Goal: Task Accomplishment & Management: Use online tool/utility

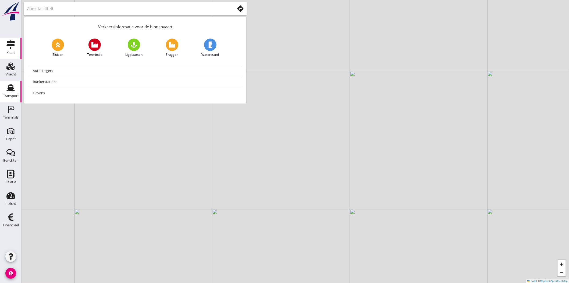
click at [12, 94] on div "Transport" at bounding box center [11, 95] width 16 height 3
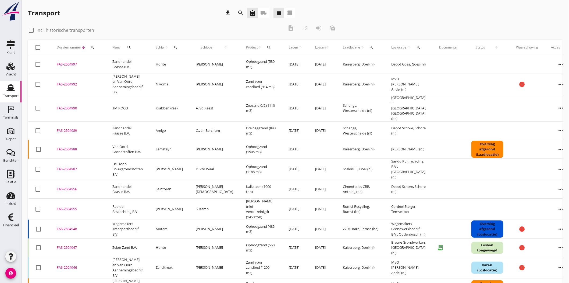
click at [175, 47] on icon "search" at bounding box center [176, 47] width 4 height 4
click at [184, 63] on input "Zoek op (scheeps)naam" at bounding box center [202, 63] width 56 height 9
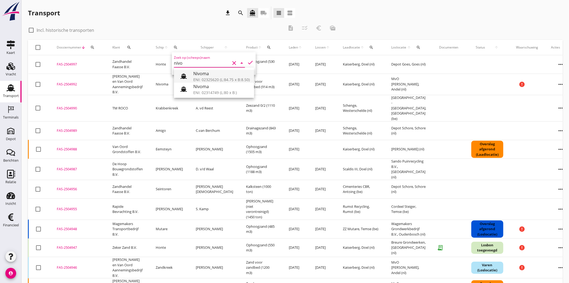
click at [227, 80] on div "ENI: 02325620 (L:84.75 x B:8.50)" at bounding box center [221, 80] width 57 height 6
click at [249, 60] on icon "check" at bounding box center [250, 62] width 6 height 6
type input "Nivoma"
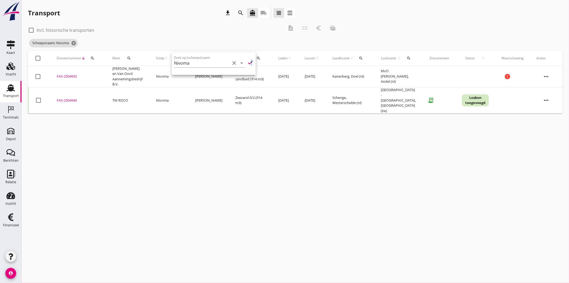
click at [249, 60] on icon "check" at bounding box center [250, 62] width 6 height 6
click at [30, 31] on div at bounding box center [31, 30] width 9 height 9
checkbox input "true"
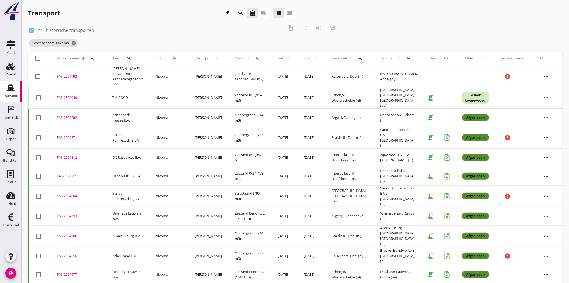
click at [68, 173] on div "FAS-2504811" at bounding box center [78, 175] width 43 height 5
click at [65, 155] on div "FAS-2504812" at bounding box center [78, 157] width 43 height 5
click at [7, 90] on use at bounding box center [10, 87] width 9 height 7
click at [75, 96] on div "FAS-2504940" at bounding box center [78, 97] width 43 height 5
click at [75, 44] on icon "cancel" at bounding box center [73, 42] width 5 height 5
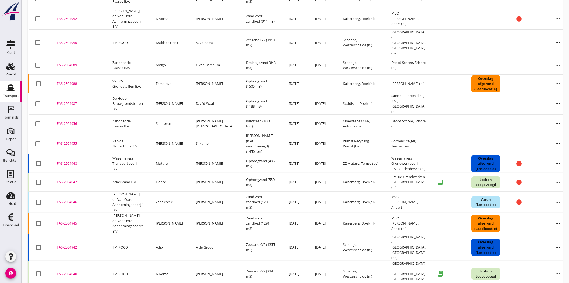
scroll to position [90, 0]
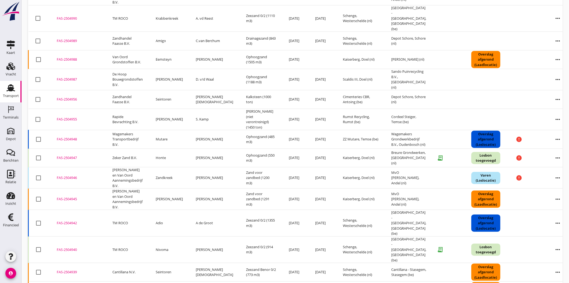
click at [69, 155] on div "FAS-2504947" at bounding box center [78, 157] width 43 height 5
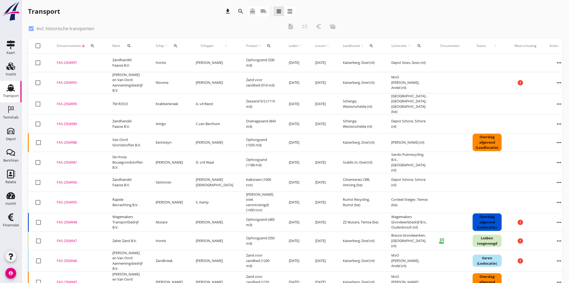
scroll to position [0, 0]
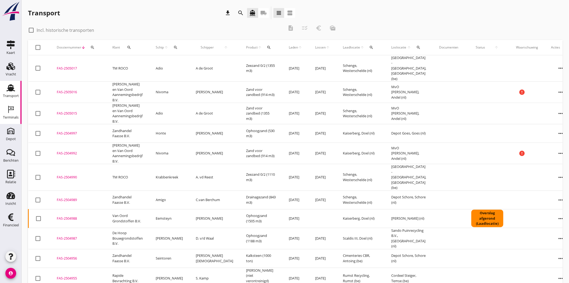
click at [11, 112] on icon "Terminals" at bounding box center [10, 109] width 9 height 9
